Goal: Transaction & Acquisition: Purchase product/service

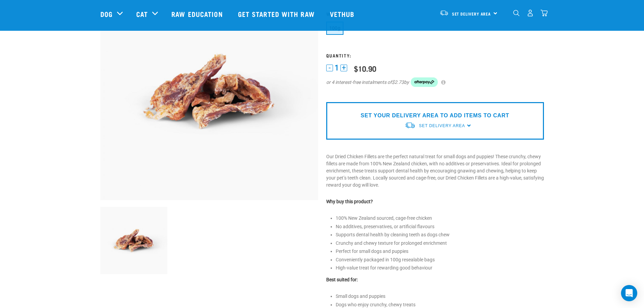
scroll to position [68, 0]
click at [124, 249] on img at bounding box center [133, 239] width 67 height 67
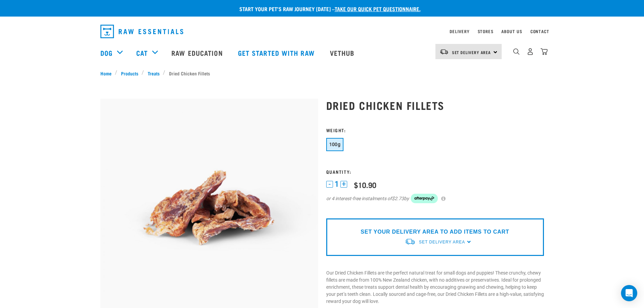
scroll to position [0, 0]
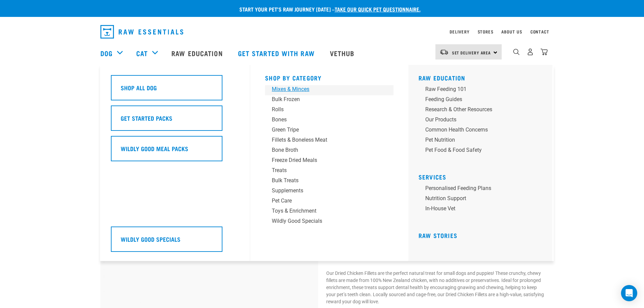
click at [279, 92] on div "Mixes & Minces" at bounding box center [324, 89] width 105 height 8
click at [303, 90] on div "Mixes & Minces" at bounding box center [324, 89] width 105 height 8
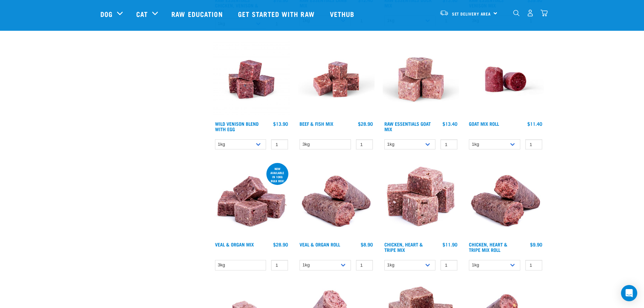
scroll to position [338, 0]
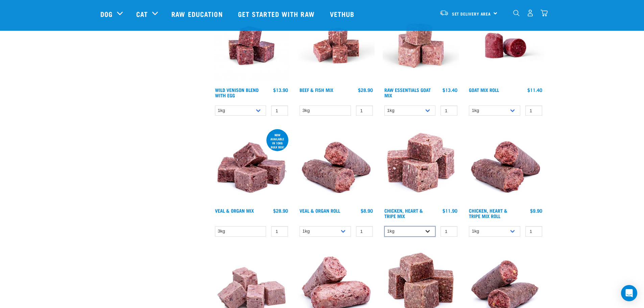
click at [423, 232] on select "1kg 3kg" at bounding box center [409, 231] width 51 height 10
click at [384, 226] on select "1kg 3kg" at bounding box center [409, 231] width 51 height 10
click at [417, 226] on select "1kg 3kg" at bounding box center [409, 231] width 51 height 10
drag, startPoint x: 415, startPoint y: 230, endPoint x: 411, endPoint y: 239, distance: 9.7
click at [413, 233] on select "1kg 3kg" at bounding box center [409, 231] width 51 height 10
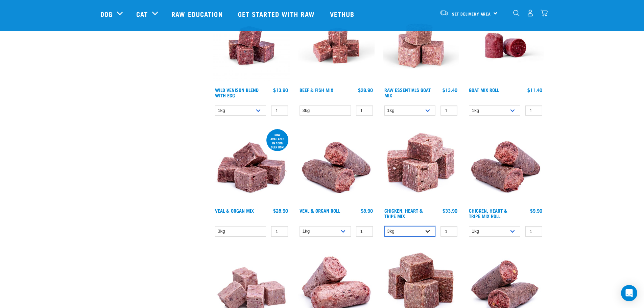
click at [415, 233] on select "1kg 3kg" at bounding box center [409, 231] width 51 height 10
select select "367"
click at [384, 226] on select "1kg 3kg" at bounding box center [409, 231] width 51 height 10
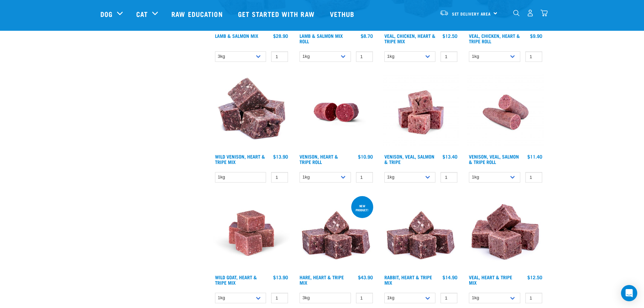
scroll to position [676, 0]
